Goal: Transaction & Acquisition: Purchase product/service

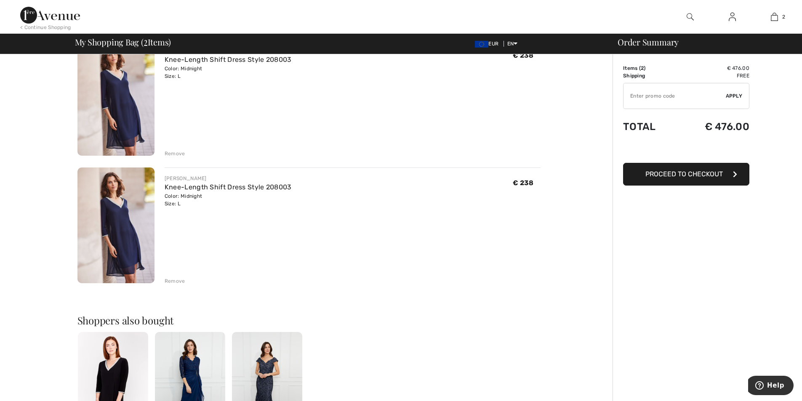
scroll to position [84, 0]
click at [180, 278] on div "Remove" at bounding box center [175, 281] width 21 height 8
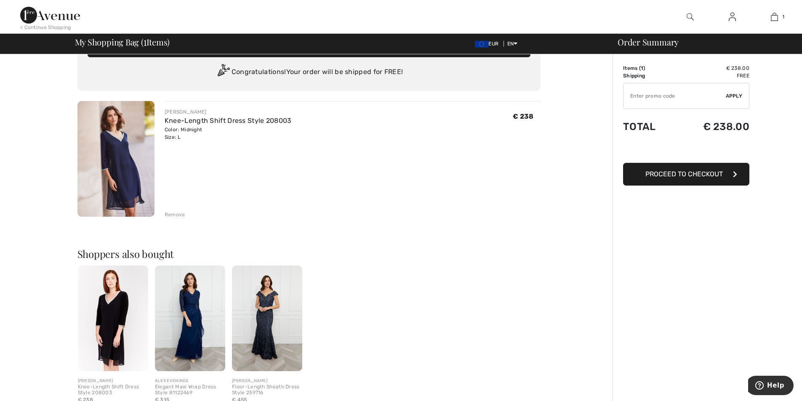
scroll to position [0, 0]
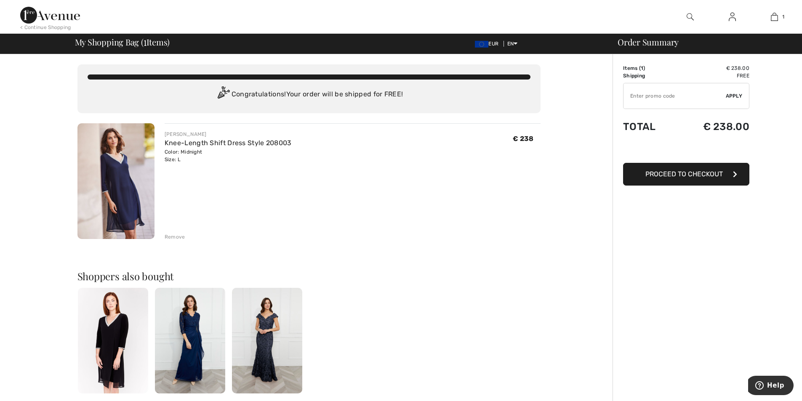
click at [651, 101] on input "TEXT" at bounding box center [674, 95] width 102 height 25
click at [657, 98] on input "TEXT" at bounding box center [674, 95] width 102 height 25
click at [737, 96] on span "Apply" at bounding box center [734, 96] width 17 height 8
click at [653, 98] on input "TEXT" at bounding box center [674, 95] width 102 height 25
click at [480, 45] on img at bounding box center [481, 44] width 13 height 7
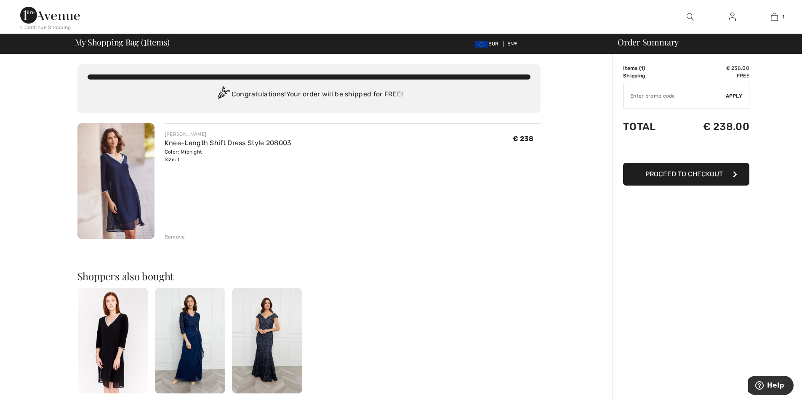
click at [143, 202] on img at bounding box center [115, 181] width 77 height 116
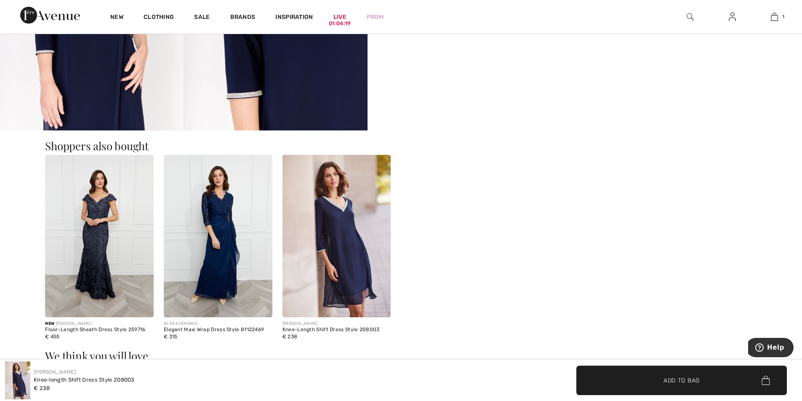
scroll to position [1094, 0]
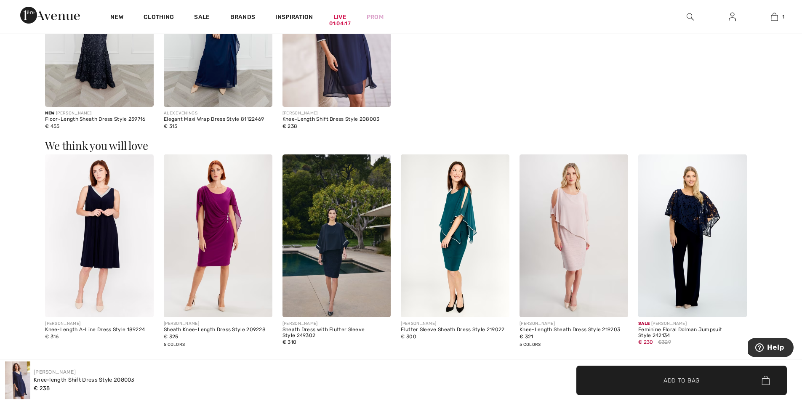
click at [218, 208] on img at bounding box center [218, 235] width 109 height 163
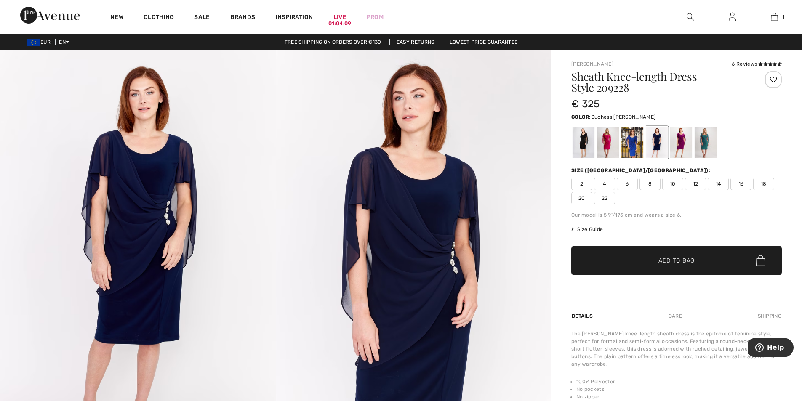
click at [708, 141] on div at bounding box center [706, 143] width 22 height 32
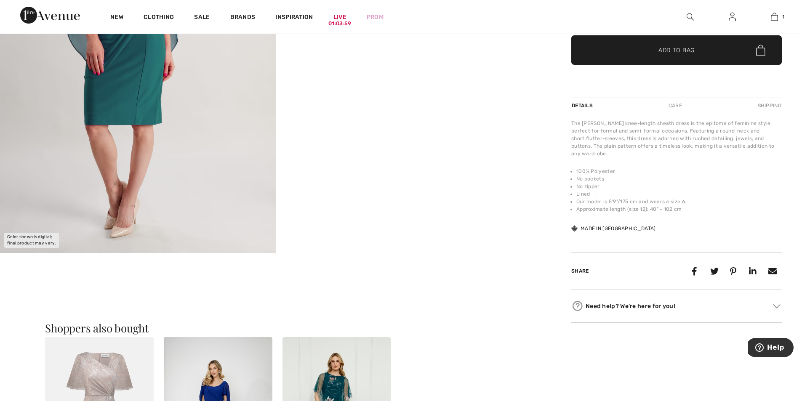
scroll to position [379, 0]
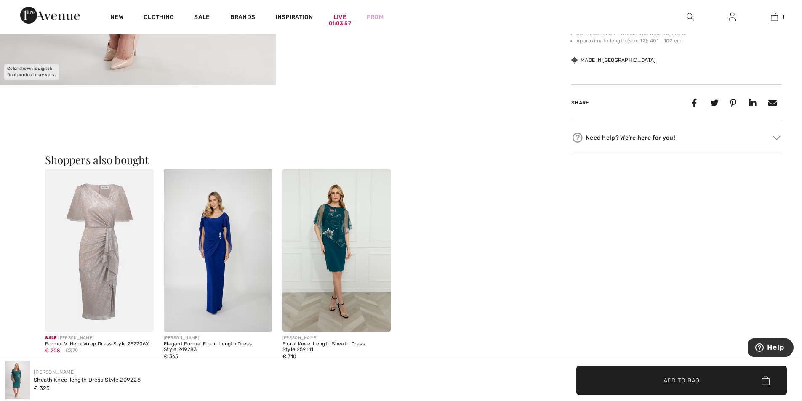
click at [214, 244] on img at bounding box center [218, 250] width 109 height 163
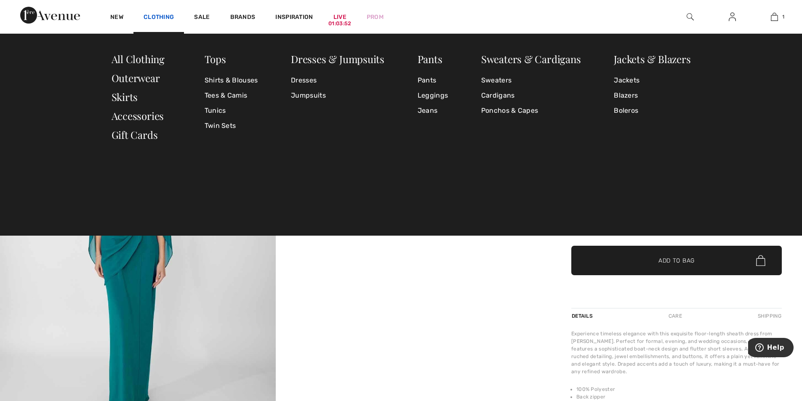
click at [152, 19] on link "Clothing" at bounding box center [159, 17] width 30 height 9
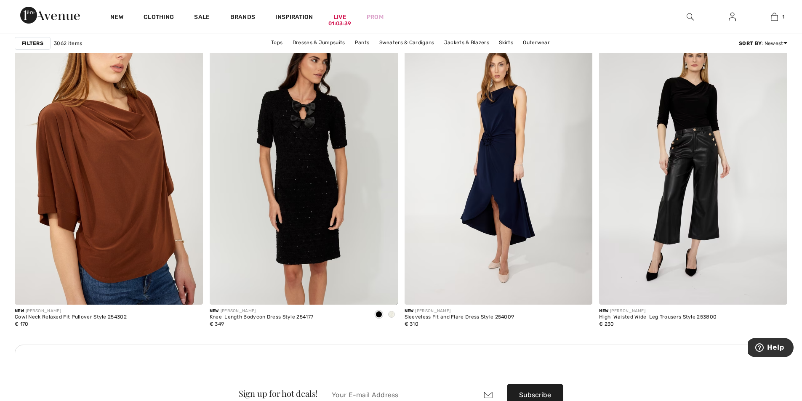
scroll to position [2105, 0]
